Goal: Task Accomplishment & Management: Manage account settings

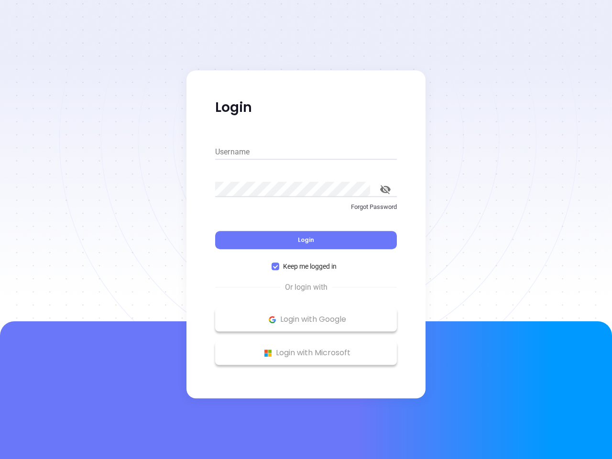
click at [306, 230] on div "Login" at bounding box center [306, 235] width 182 height 30
click at [306, 152] on input "Username" at bounding box center [306, 151] width 182 height 15
click at [386, 189] on icon "toggle password visibility" at bounding box center [385, 189] width 11 height 9
click at [306, 240] on span "Login" at bounding box center [306, 240] width 16 height 8
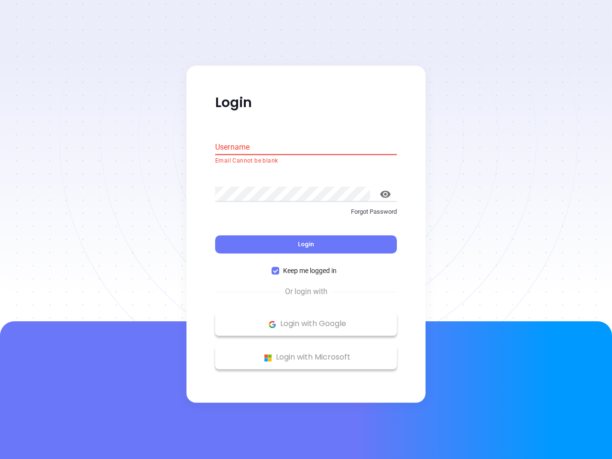
click at [306, 266] on span "Keep me logged in" at bounding box center [309, 271] width 61 height 11
click at [279, 267] on input "Keep me logged in" at bounding box center [276, 271] width 8 height 8
checkbox input "false"
click at [306, 320] on p "Login with Google" at bounding box center [306, 324] width 172 height 14
click at [306, 353] on p "Login with Microsoft" at bounding box center [306, 358] width 172 height 14
